Goal: Information Seeking & Learning: Learn about a topic

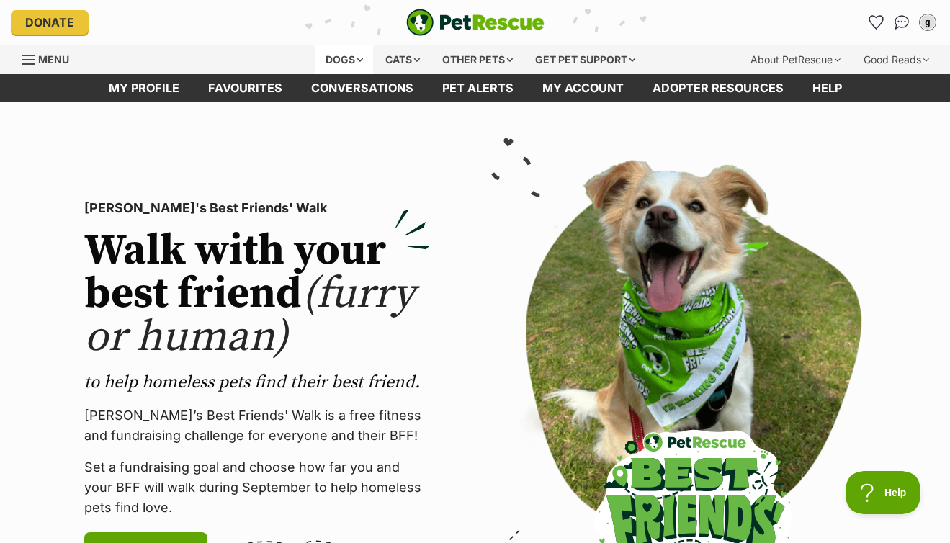
click at [335, 63] on div "Dogs" at bounding box center [344, 59] width 58 height 29
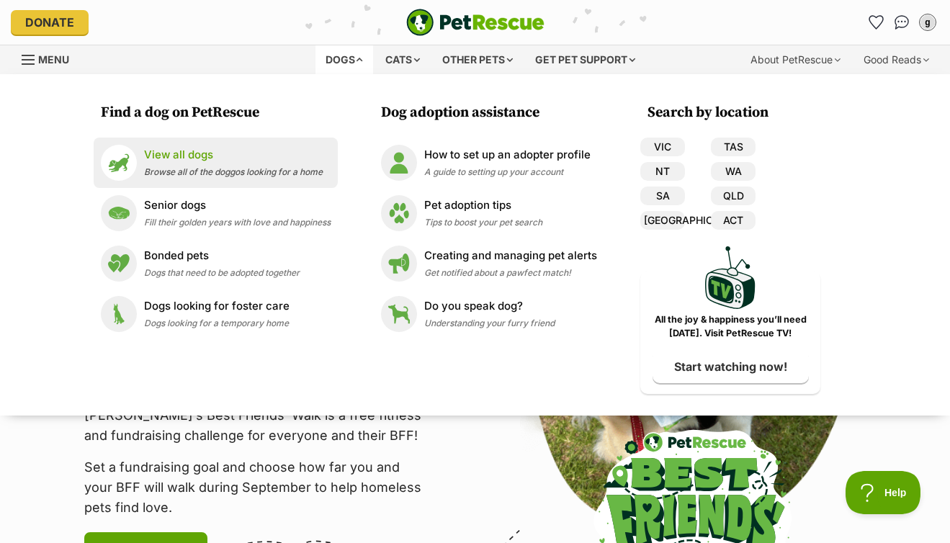
click at [197, 157] on p "View all dogs" at bounding box center [233, 155] width 179 height 17
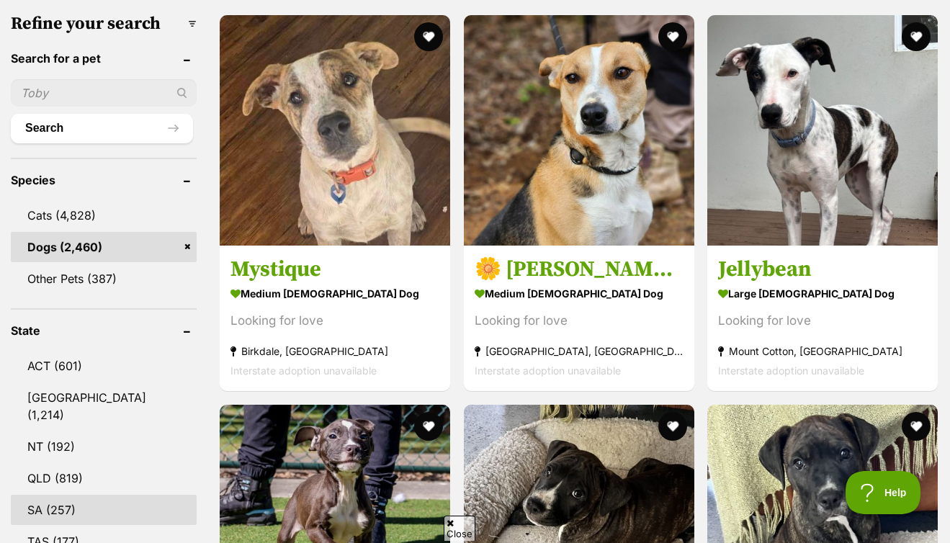
scroll to position [522, 0]
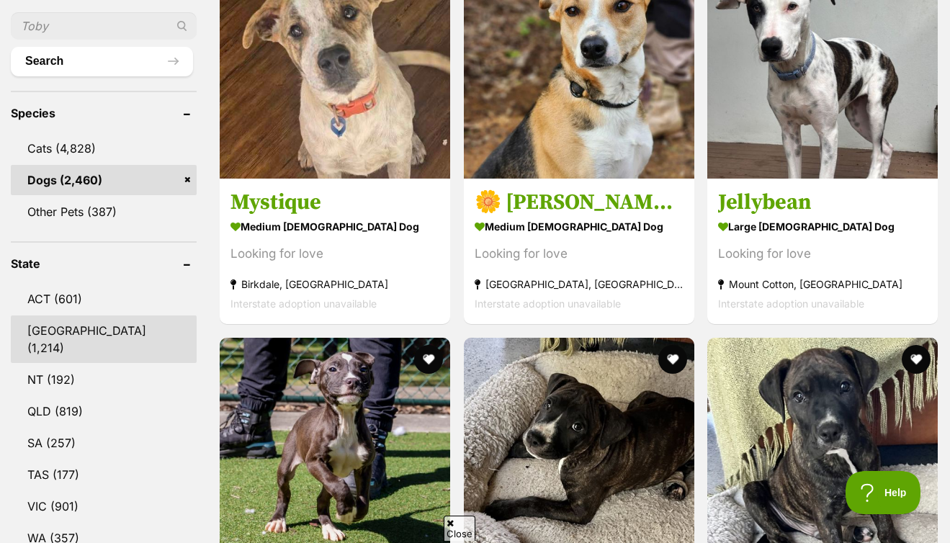
click at [62, 335] on link "[GEOGRAPHIC_DATA] (1,214)" at bounding box center [104, 339] width 186 height 48
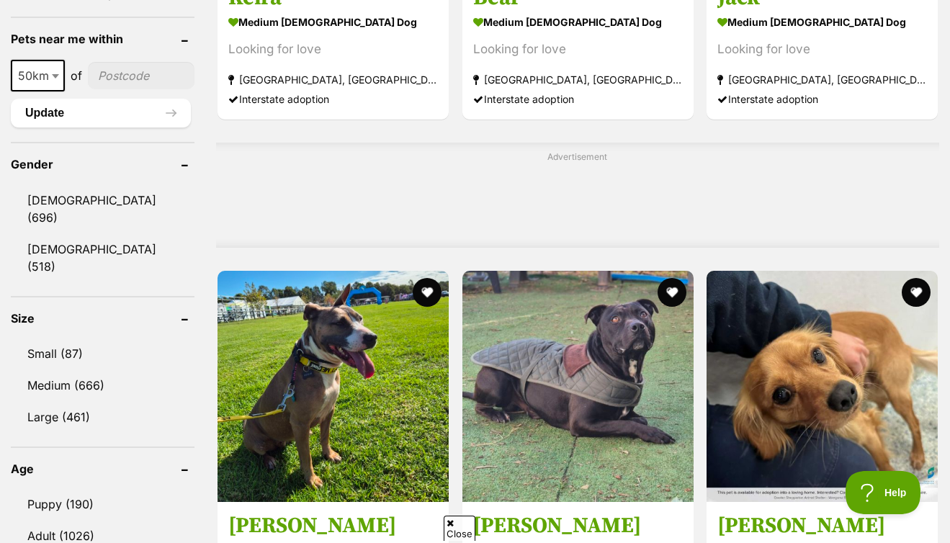
scroll to position [1077, 0]
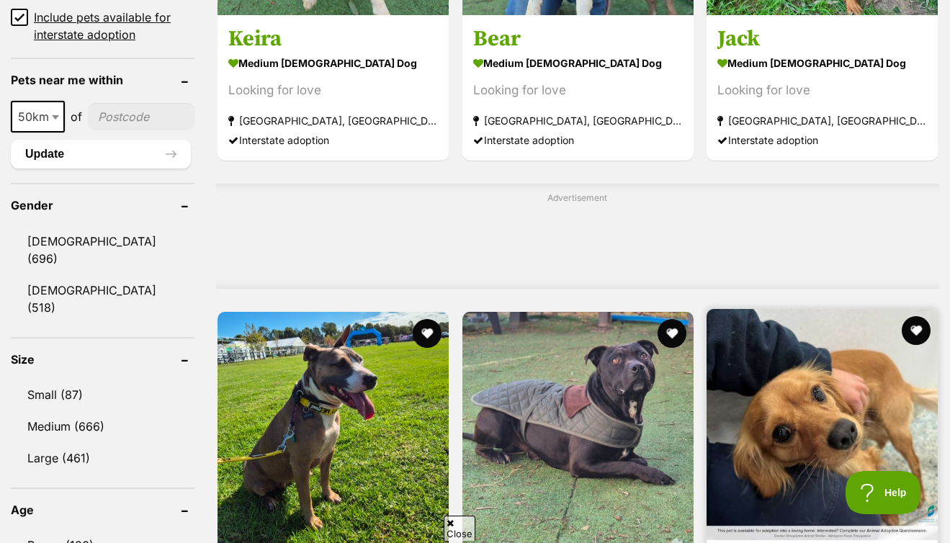
click at [707, 309] on img at bounding box center [822, 424] width 231 height 231
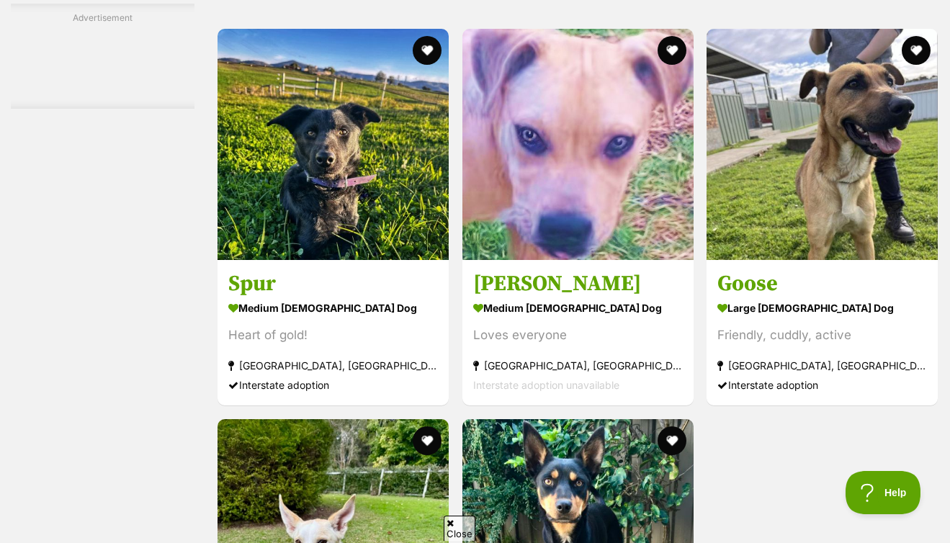
scroll to position [2395, 0]
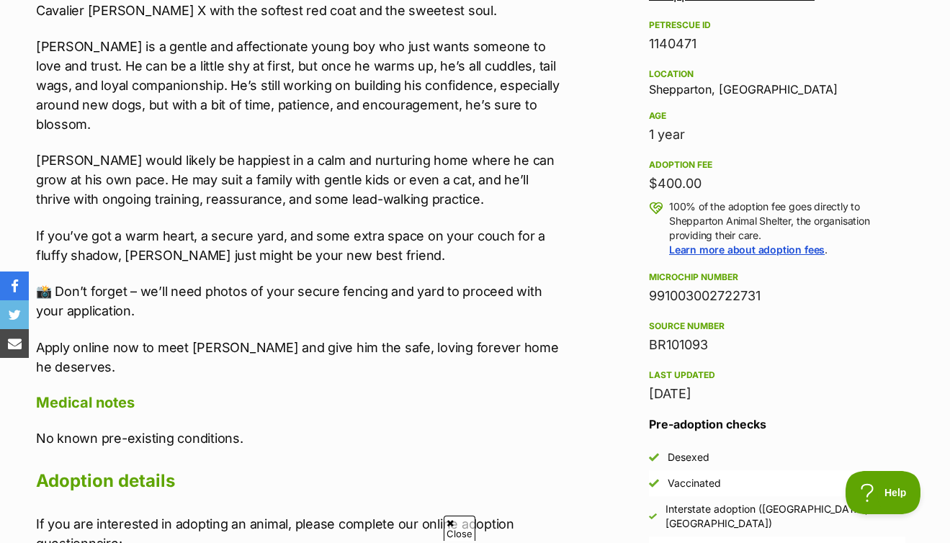
scroll to position [991, 0]
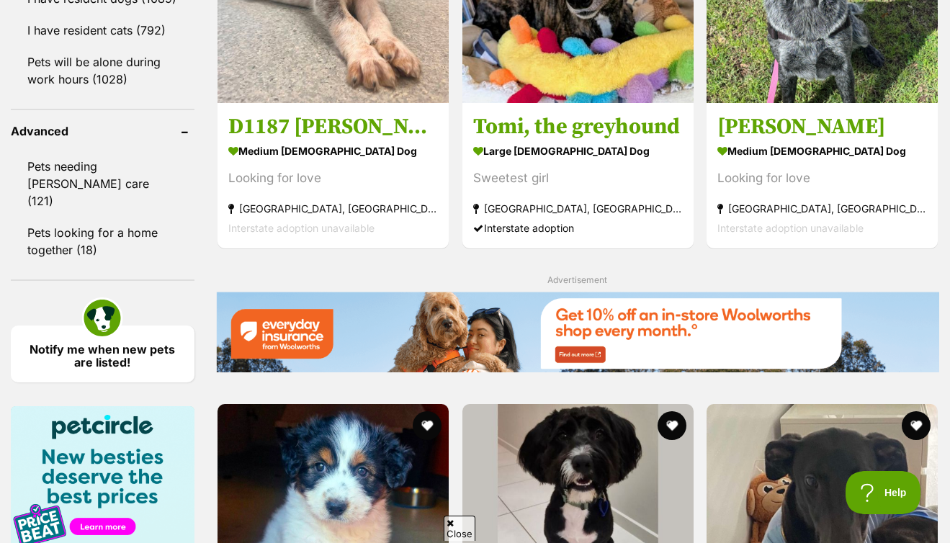
scroll to position [2203, 0]
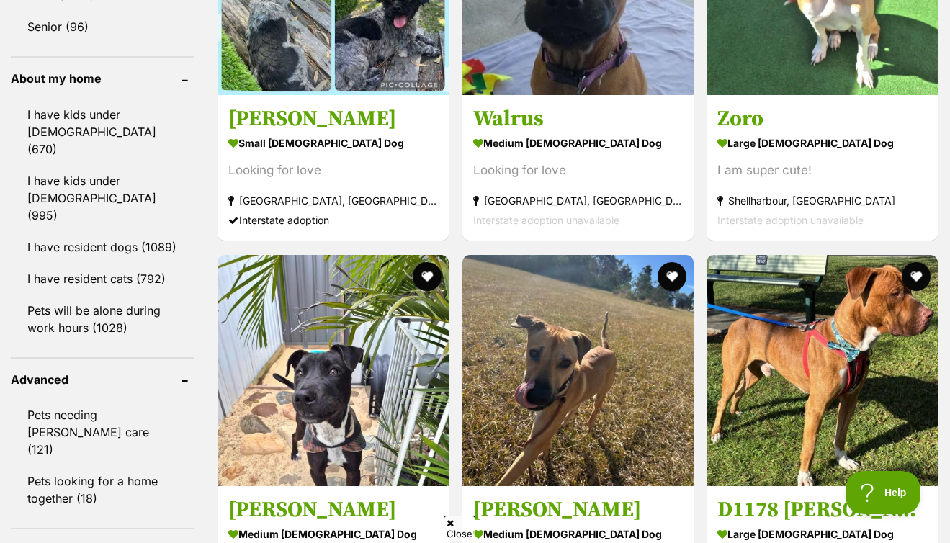
scroll to position [1655, 0]
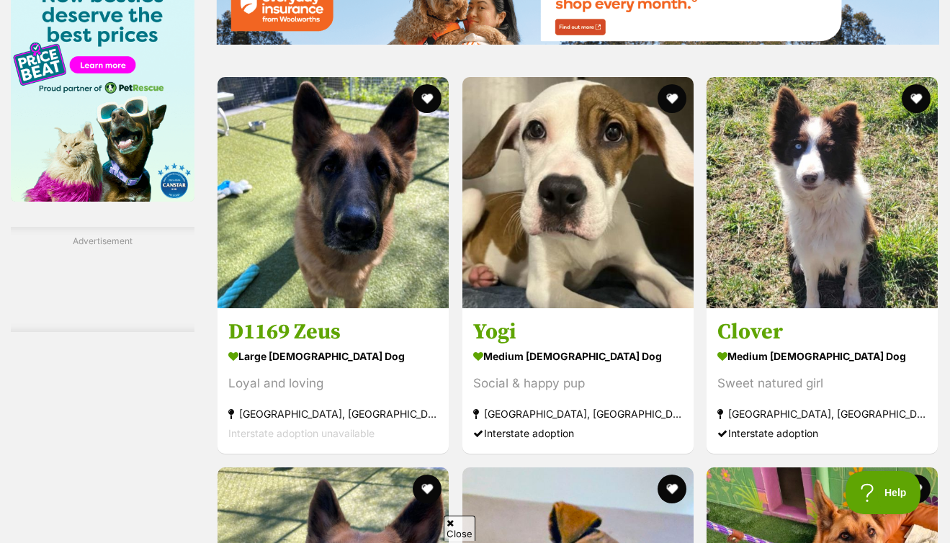
scroll to position [2654, 0]
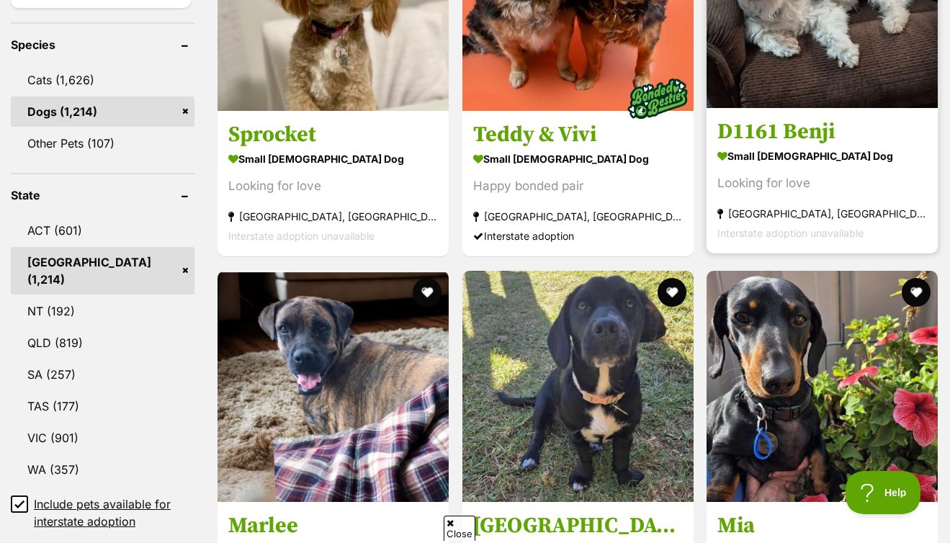
scroll to position [666, 0]
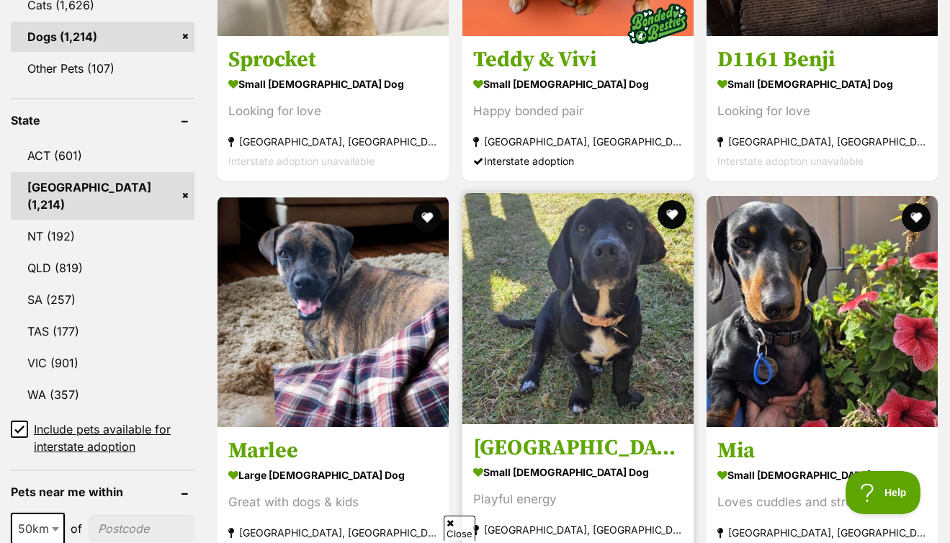
click at [462, 223] on img at bounding box center [577, 308] width 231 height 231
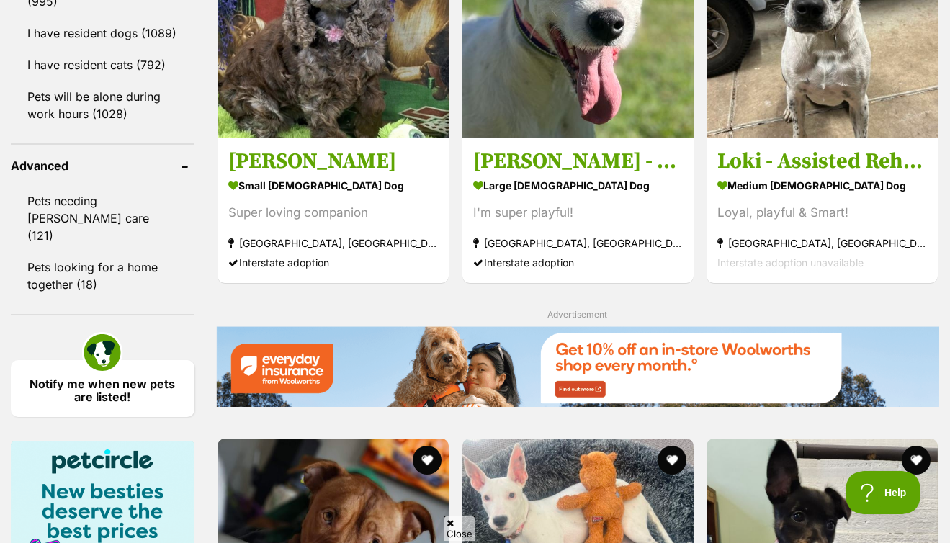
scroll to position [2180, 0]
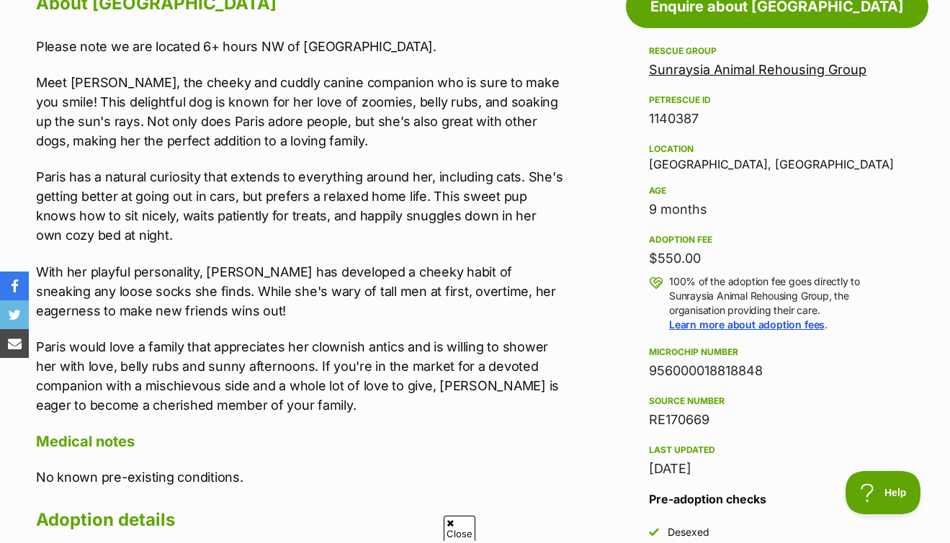
scroll to position [112, 0]
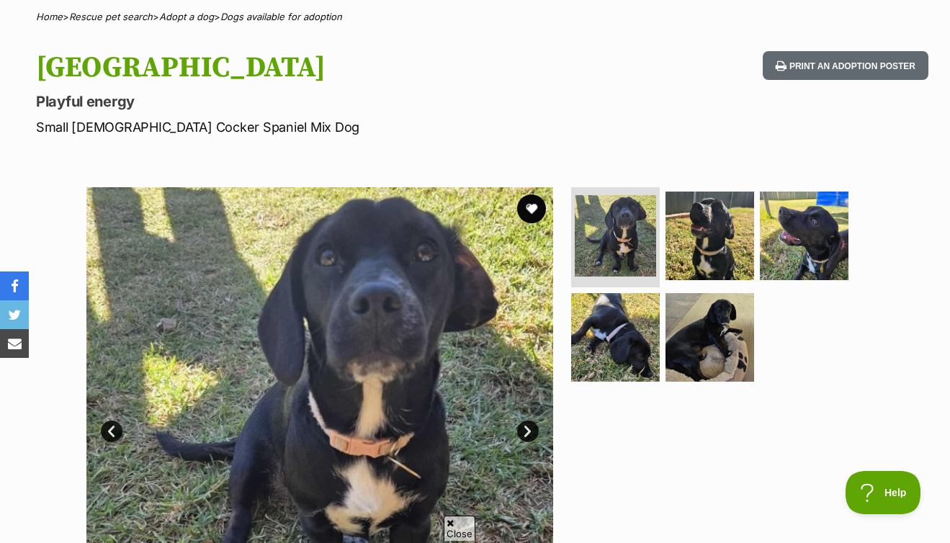
click at [531, 432] on link "Next" at bounding box center [528, 432] width 22 height 22
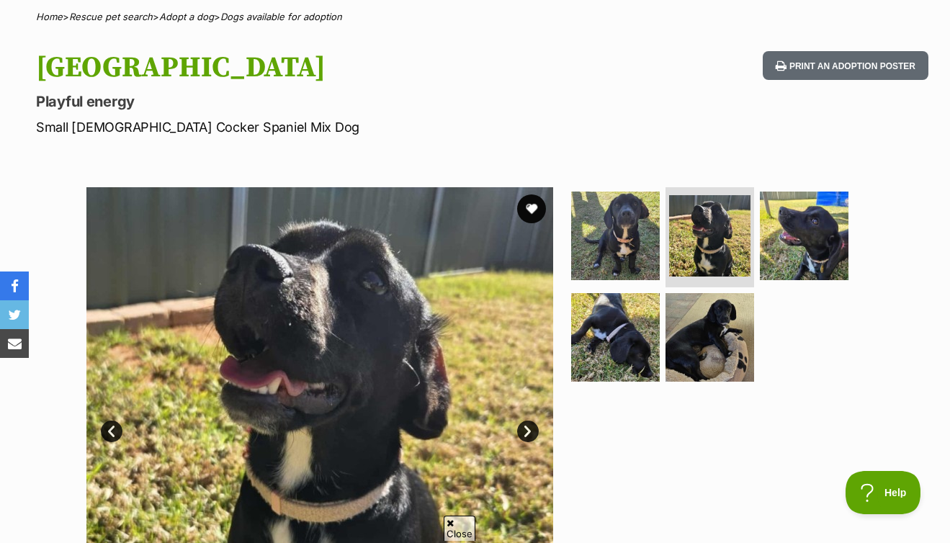
click at [531, 432] on link "Next" at bounding box center [528, 432] width 22 height 22
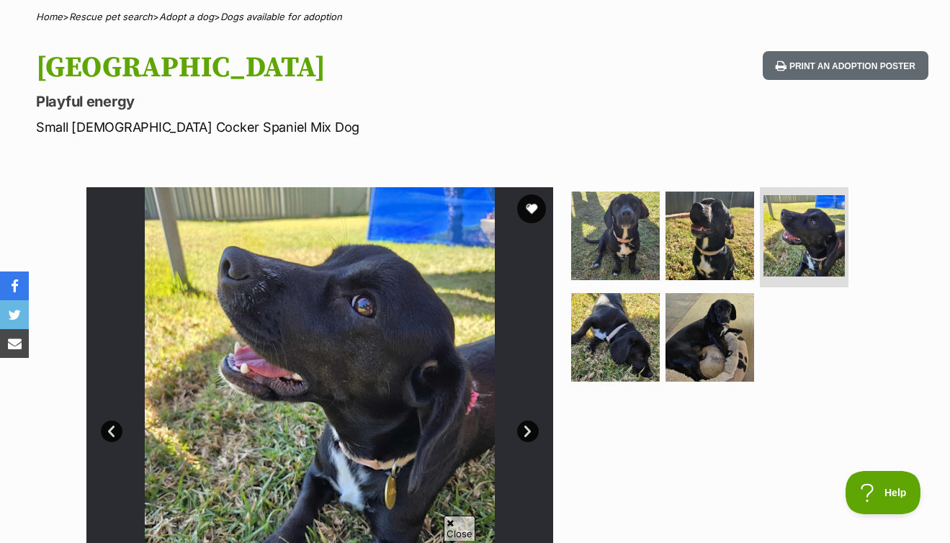
click at [531, 432] on link "Next" at bounding box center [528, 432] width 22 height 22
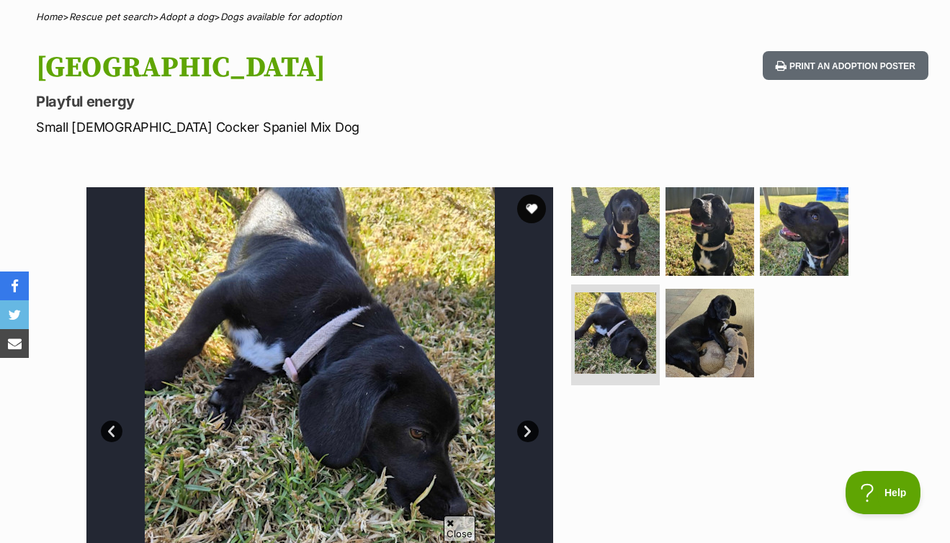
click at [531, 431] on link "Next" at bounding box center [528, 432] width 22 height 22
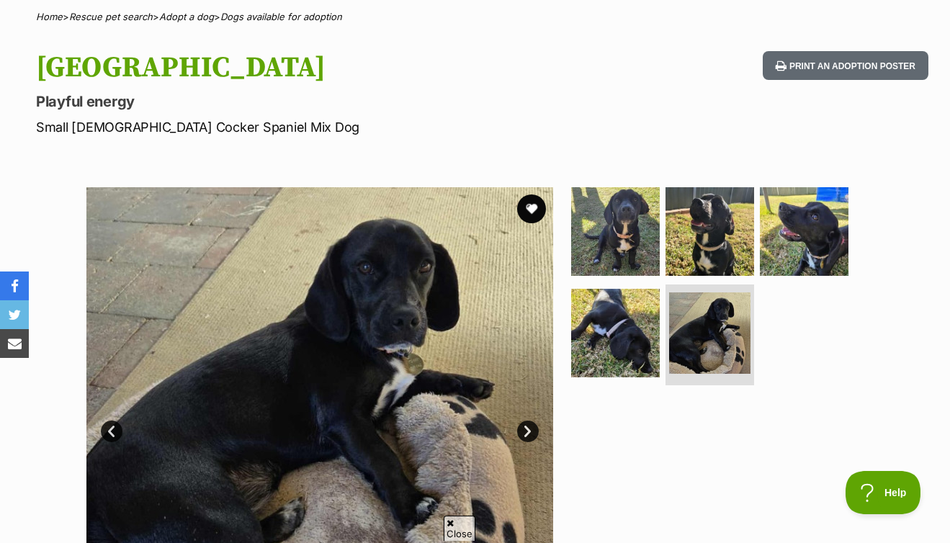
click at [531, 431] on link "Next" at bounding box center [528, 432] width 22 height 22
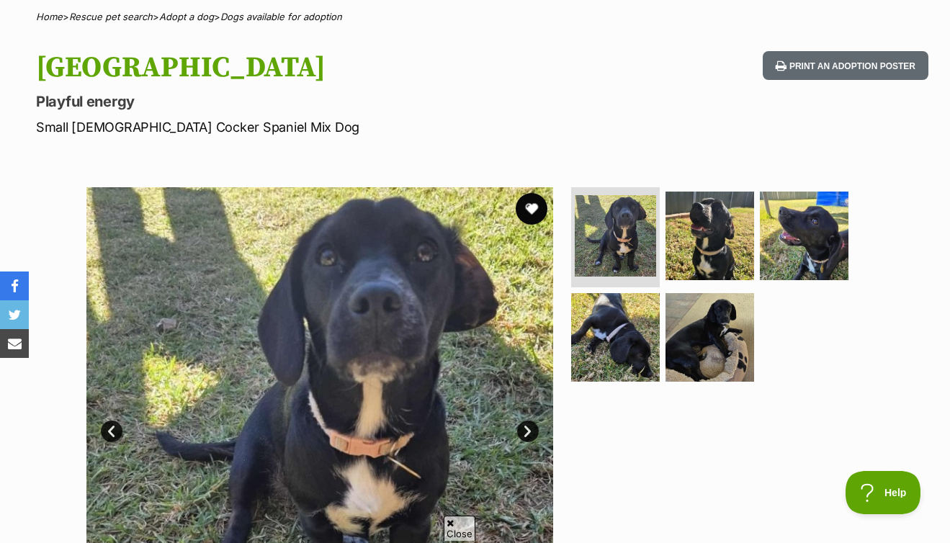
click at [530, 205] on button "favourite" at bounding box center [532, 209] width 32 height 32
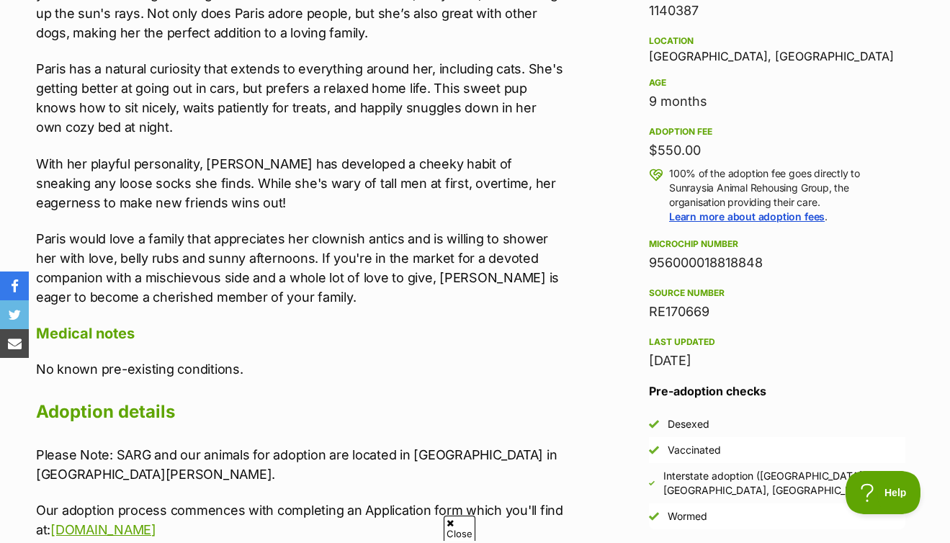
scroll to position [1138, 0]
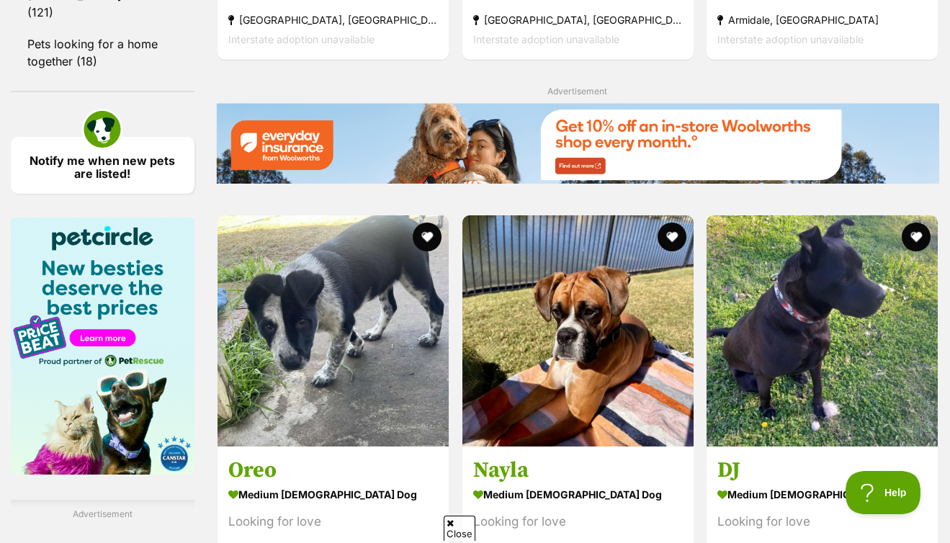
scroll to position [2278, 0]
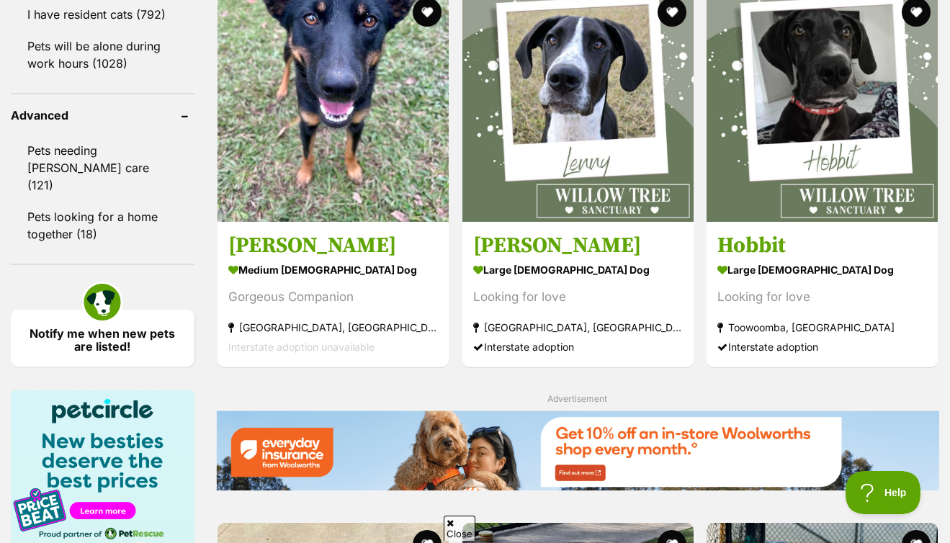
scroll to position [2164, 0]
